Goal: Task Accomplishment & Management: Use online tool/utility

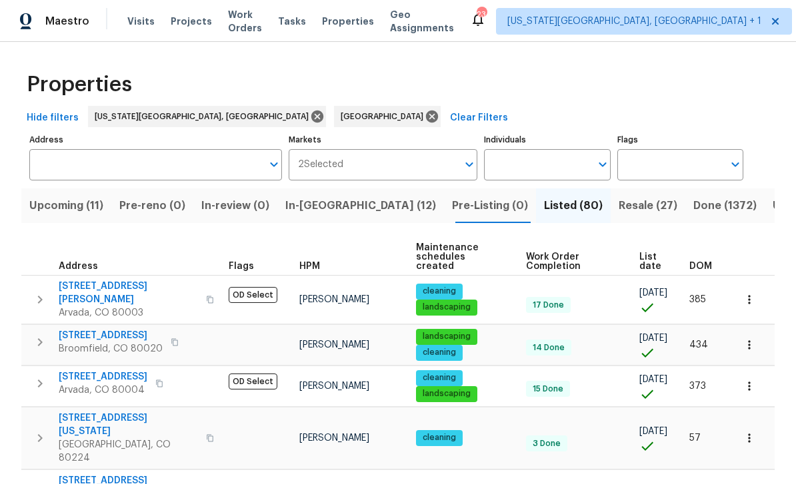
click at [306, 26] on div "Tasks" at bounding box center [292, 22] width 28 height 14
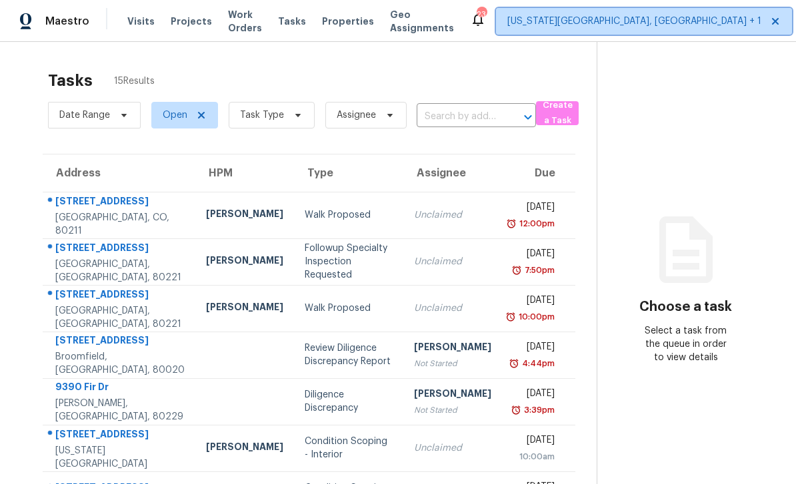
click at [619, 21] on span "[US_STATE][GEOGRAPHIC_DATA], [GEOGRAPHIC_DATA] + 1" at bounding box center [634, 21] width 254 height 13
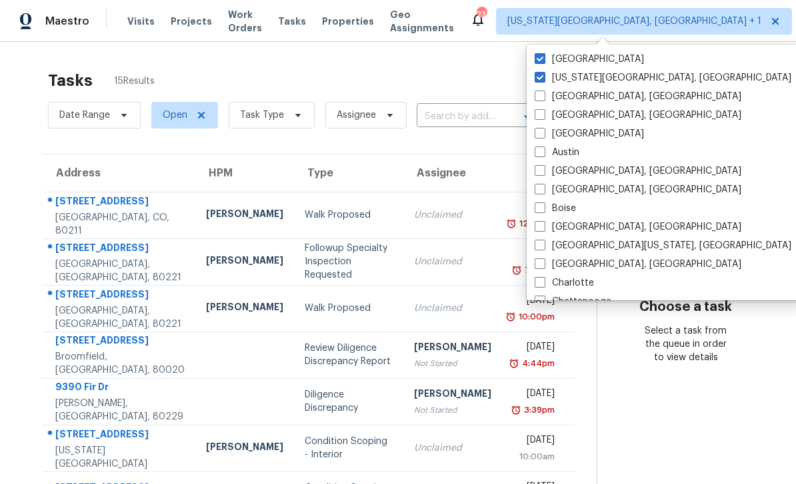
click at [542, 61] on span at bounding box center [539, 58] width 11 height 11
click at [542, 61] on input "[GEOGRAPHIC_DATA]" at bounding box center [538, 57] width 9 height 9
checkbox input "false"
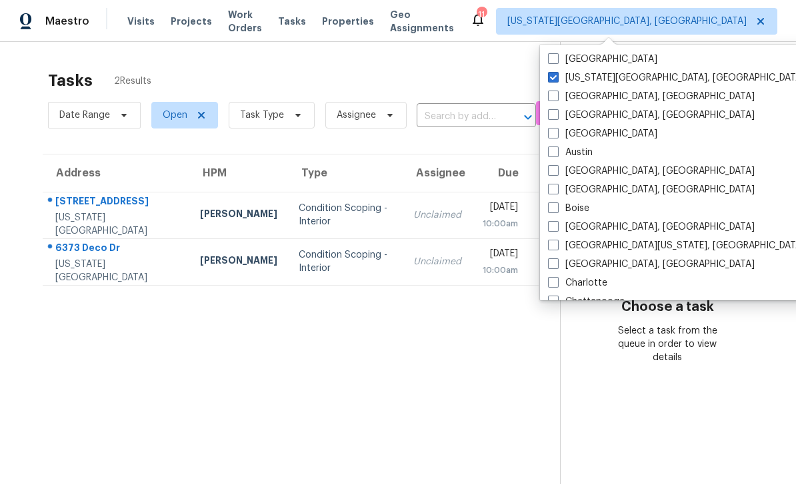
click at [409, 73] on div "Tasks 2 Results" at bounding box center [304, 80] width 512 height 35
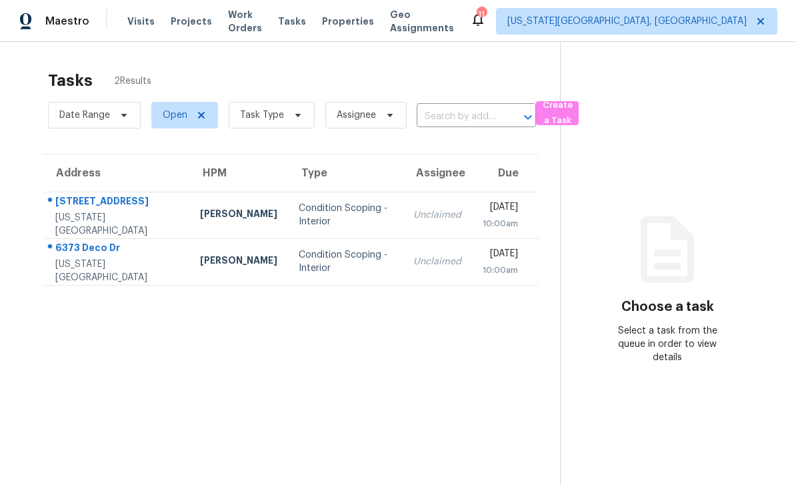
click at [101, 243] on div "6373 Deco Dr" at bounding box center [116, 249] width 123 height 17
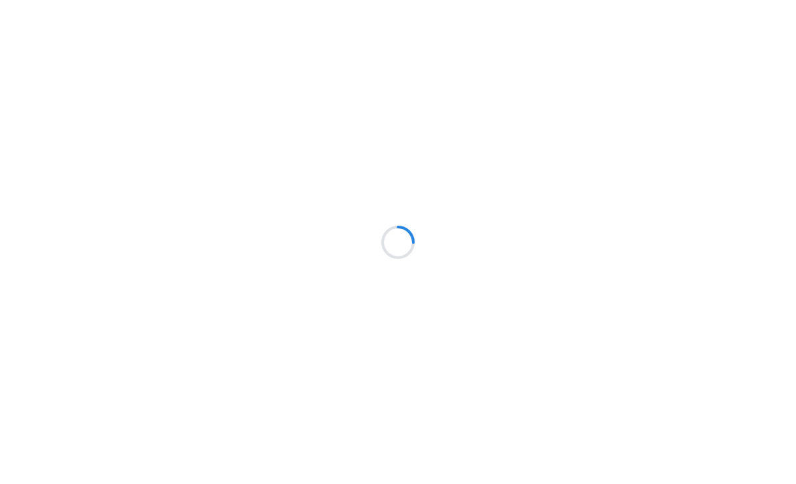
scroll to position [61, 0]
